Goal: Task Accomplishment & Management: Complete application form

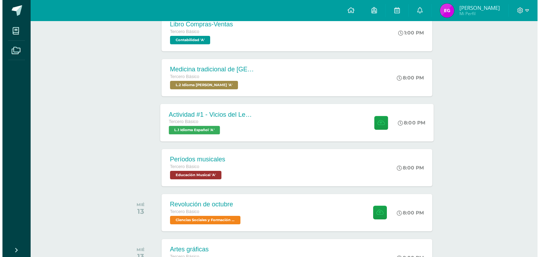
scroll to position [171, 0]
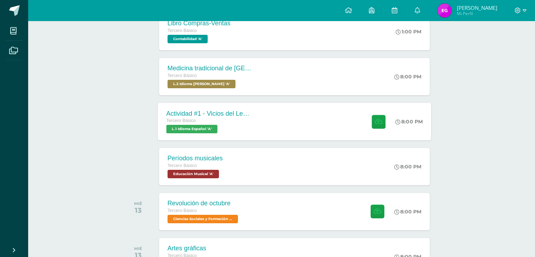
click at [248, 162] on div "Períodos musicales Tercero Básico Educación Musical 'A' 8:00 PM Períodos musica…" at bounding box center [294, 166] width 271 height 37
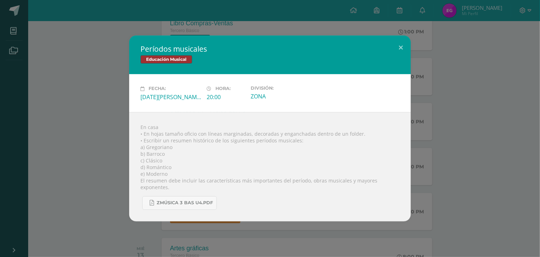
click at [75, 84] on div "Períodos musicales Educación Musical Fecha: [DATE][PERSON_NAME] Hora: 20:00 Div…" at bounding box center [270, 129] width 534 height 186
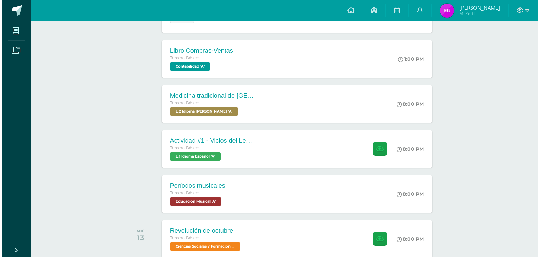
scroll to position [141, 0]
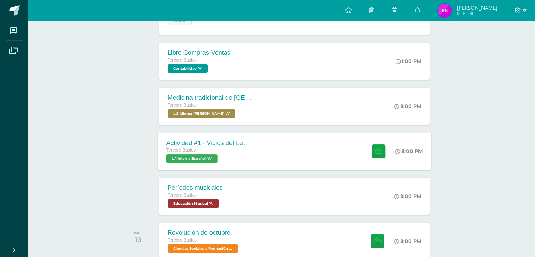
click at [208, 153] on div "Tercero Básico" at bounding box center [208, 151] width 85 height 8
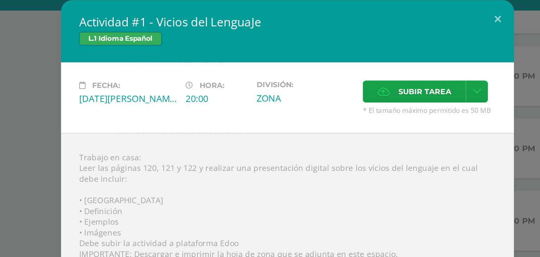
scroll to position [141, 0]
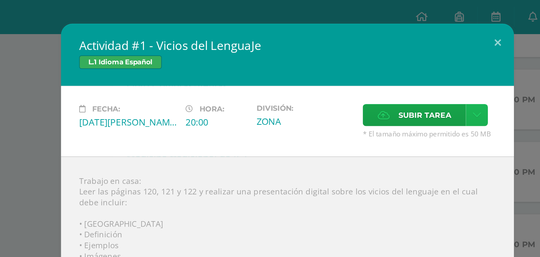
click at [383, 72] on link at bounding box center [388, 72] width 14 height 14
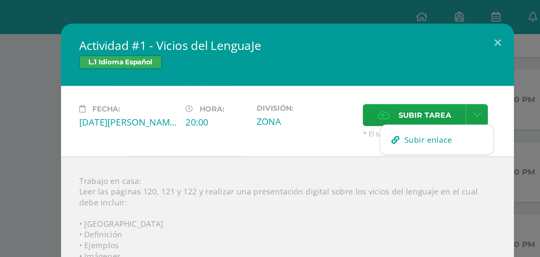
click at [347, 88] on span "Subir enlace" at bounding box center [358, 86] width 30 height 7
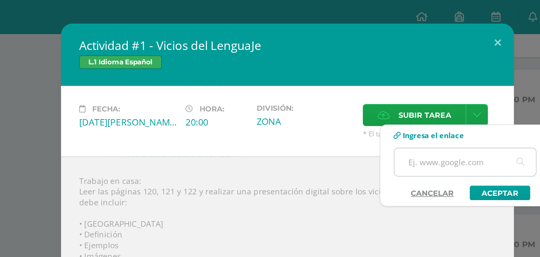
click at [362, 101] on input "text" at bounding box center [380, 100] width 88 height 17
paste input "[URL][DOMAIN_NAME]"
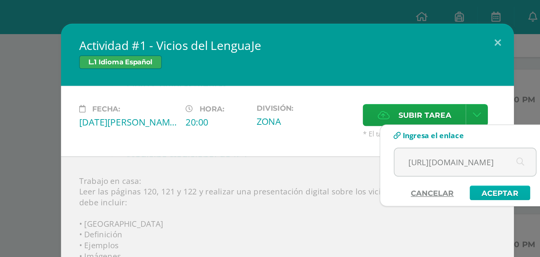
type input "[URL][DOMAIN_NAME]"
click at [411, 120] on link "Aceptar" at bounding box center [402, 119] width 38 height 9
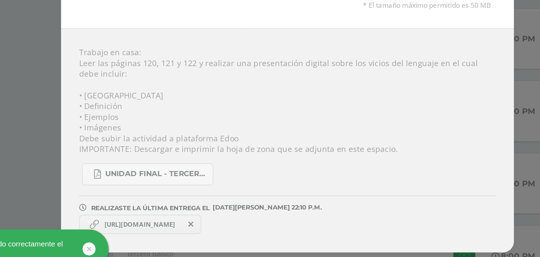
scroll to position [140, 0]
